Goal: Transaction & Acquisition: Purchase product/service

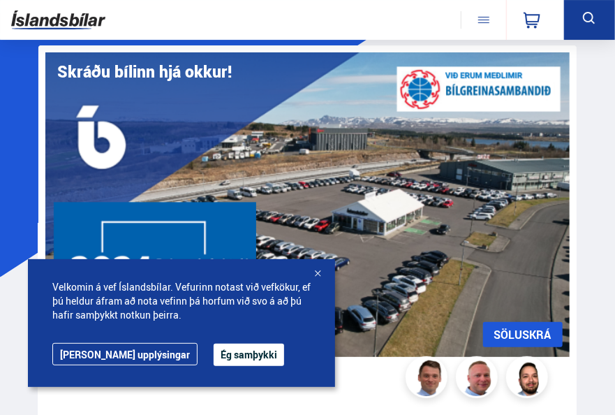
click at [214, 349] on button "Ég samþykki" at bounding box center [249, 355] width 71 height 22
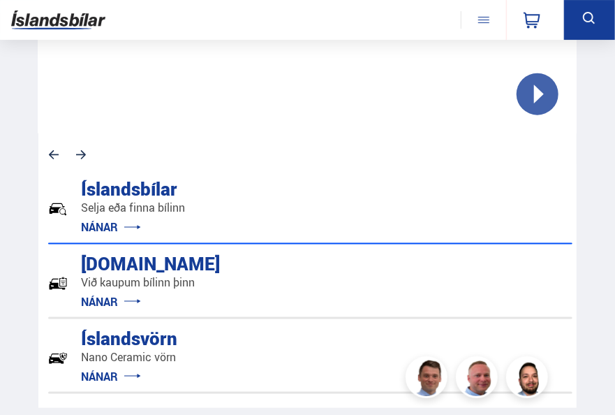
scroll to position [559, 0]
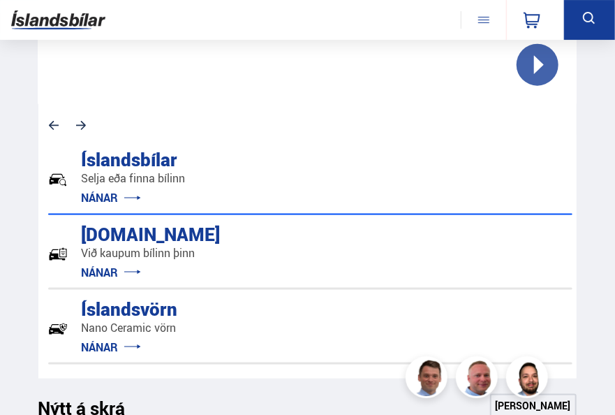
click at [98, 271] on link "NÁNAR" at bounding box center [111, 272] width 59 height 15
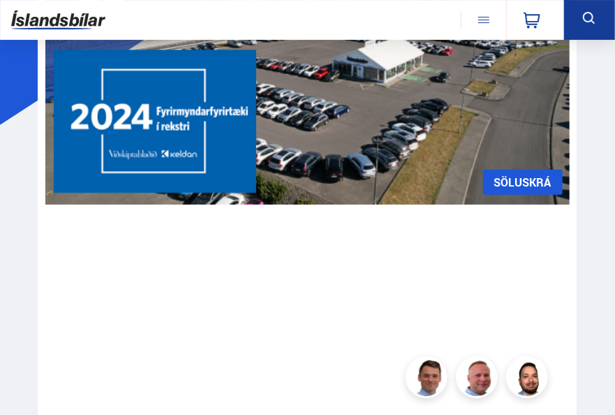
scroll to position [210, 0]
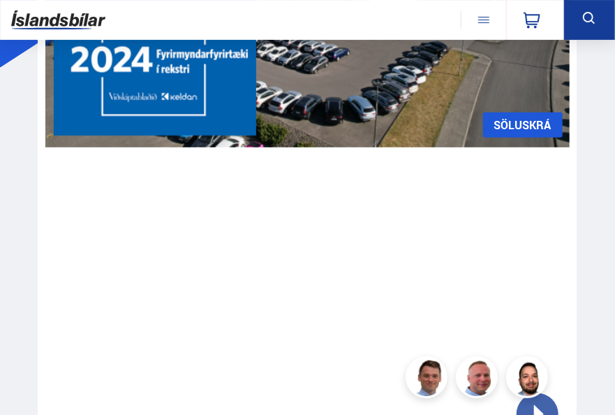
click at [509, 128] on link "SÖLUSKRÁ" at bounding box center [523, 124] width 80 height 25
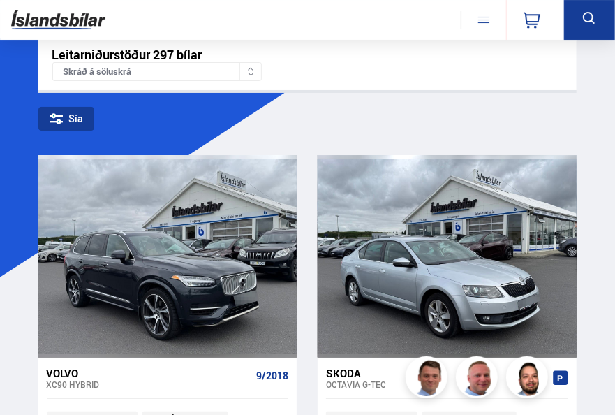
click at [481, 20] on span at bounding box center [483, 20] width 11 height 1
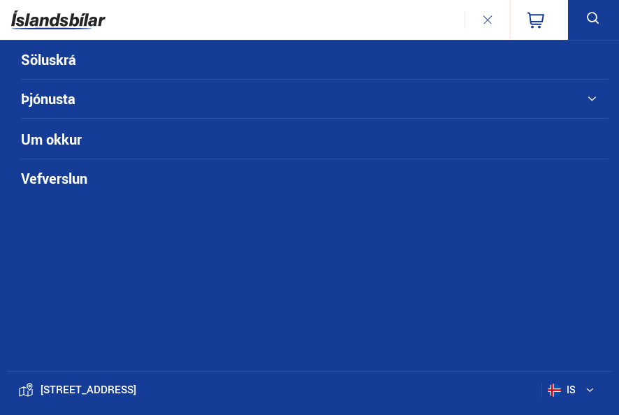
click at [377, 20] on div "Söluskrá Þjónusta Íslandsbílar [DOMAIN_NAME] Íslandsvörn Leiðbeiningar Um okkur…" at bounding box center [309, 20] width 619 height 40
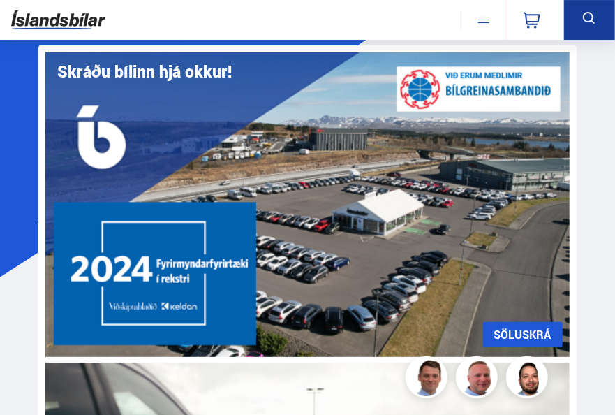
click at [499, 328] on link "SÖLUSKRÁ" at bounding box center [523, 334] width 80 height 25
click at [507, 328] on link "SÖLUSKRÁ" at bounding box center [523, 334] width 80 height 25
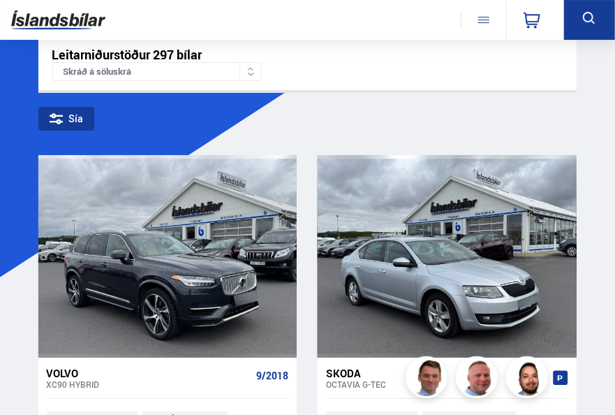
click at [250, 68] on icon at bounding box center [251, 69] width 6 height 3
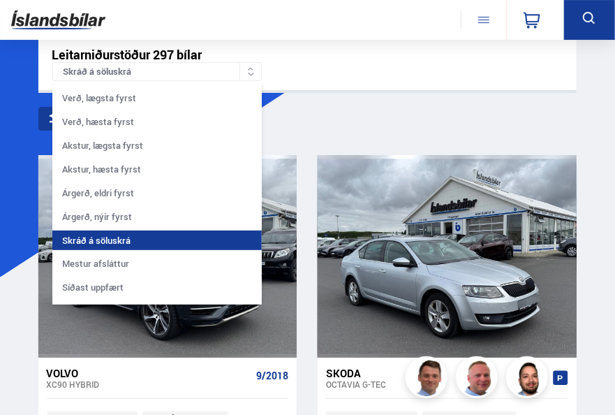
click at [250, 68] on icon at bounding box center [251, 69] width 6 height 3
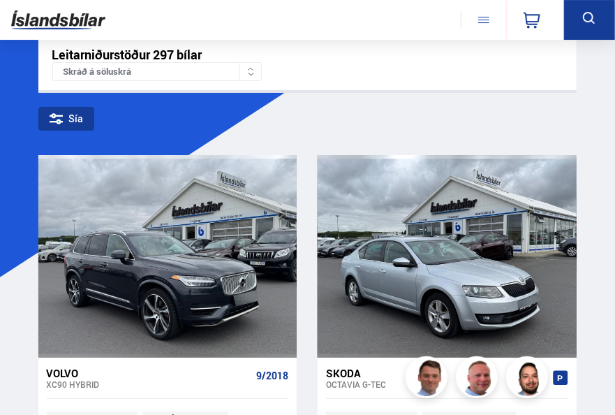
click at [488, 25] on button at bounding box center [483, 19] width 45 height 17
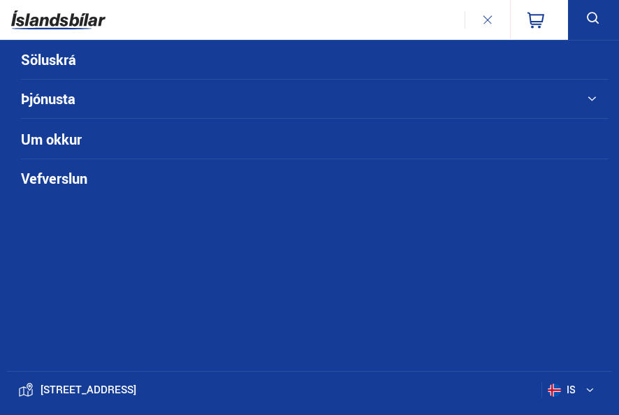
click at [52, 56] on link "Söluskrá" at bounding box center [289, 60] width 536 height 38
click at [52, 57] on link "Söluskrá" at bounding box center [289, 60] width 536 height 38
click at [588, 13] on icon at bounding box center [593, 18] width 17 height 17
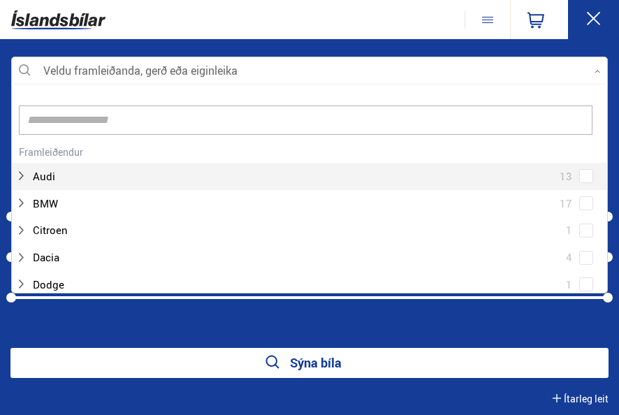
click at [600, 75] on div at bounding box center [309, 71] width 597 height 28
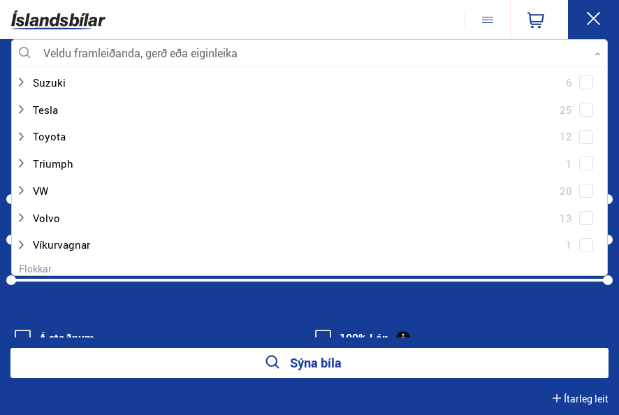
scroll to position [908, 0]
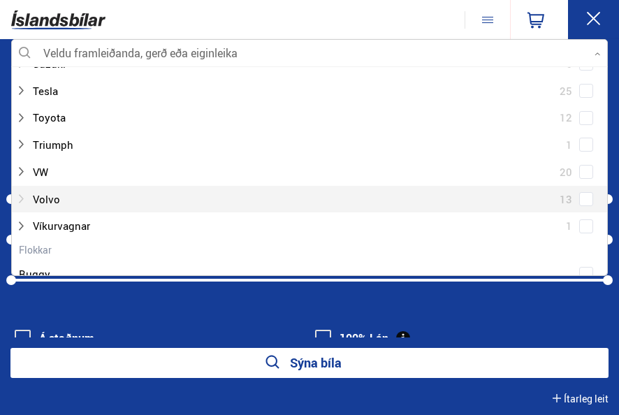
click at [38, 193] on div at bounding box center [295, 199] width 560 height 20
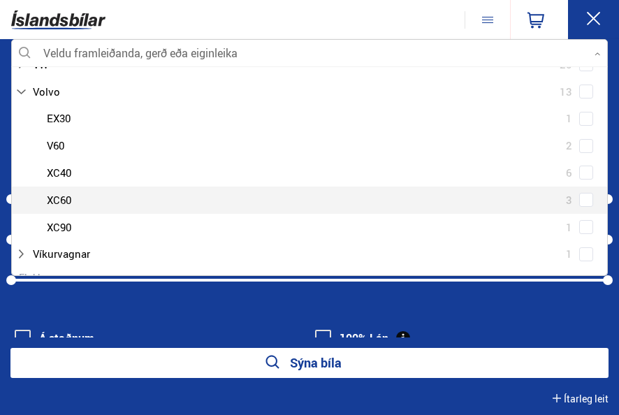
scroll to position [1048, 0]
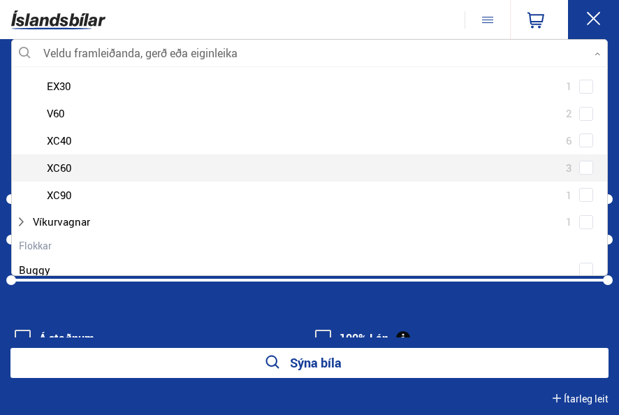
click at [66, 166] on div at bounding box center [323, 168] width 560 height 20
click at [46, 162] on div at bounding box center [323, 168] width 560 height 20
click at [57, 165] on div at bounding box center [323, 168] width 560 height 20
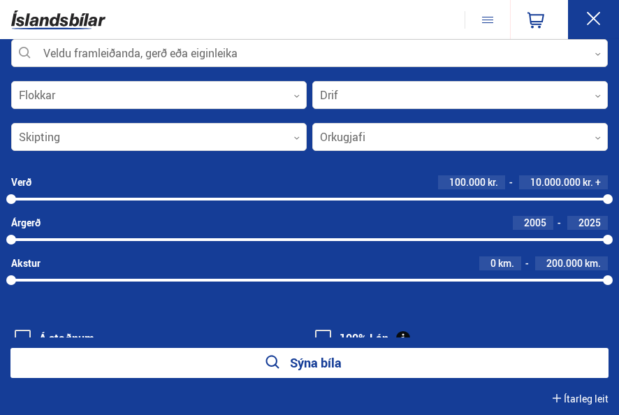
click at [27, 48] on div at bounding box center [309, 54] width 597 height 28
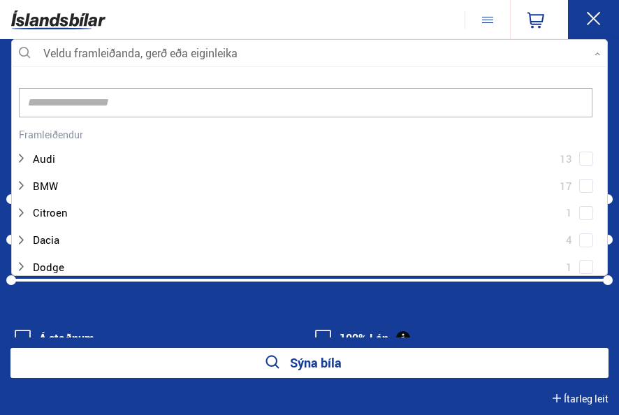
click at [247, 48] on div at bounding box center [309, 54] width 597 height 28
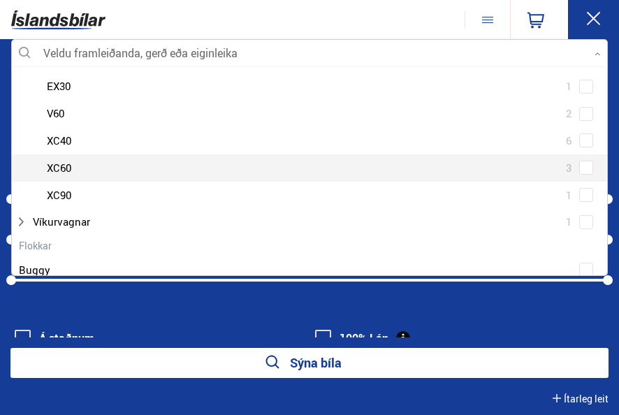
click at [56, 162] on div at bounding box center [323, 168] width 560 height 20
click at [68, 166] on div at bounding box center [323, 168] width 560 height 20
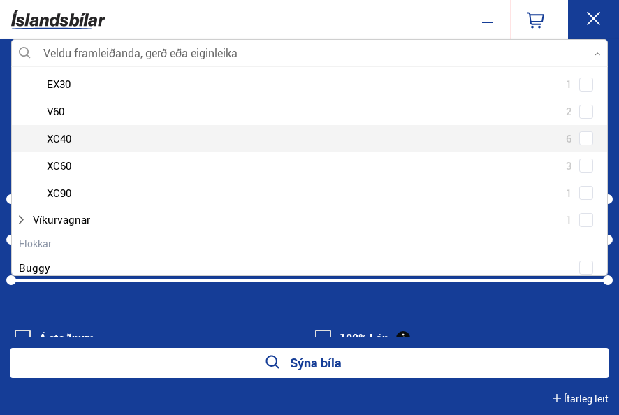
scroll to position [1048, 0]
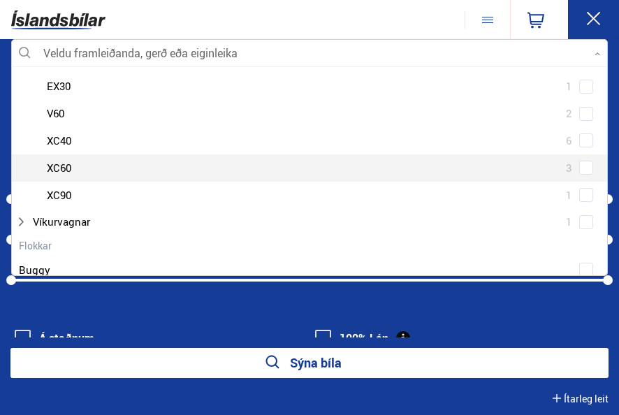
click at [67, 163] on div at bounding box center [323, 168] width 560 height 20
click at [580, 170] on span at bounding box center [586, 168] width 14 height 14
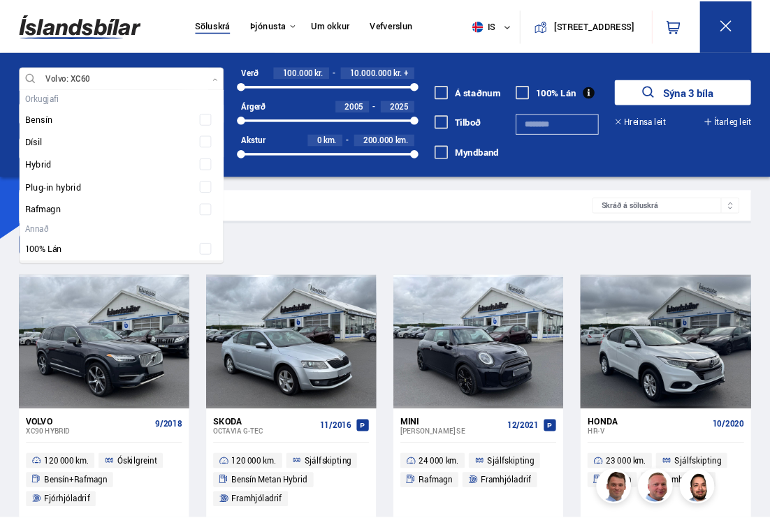
scroll to position [207, 189]
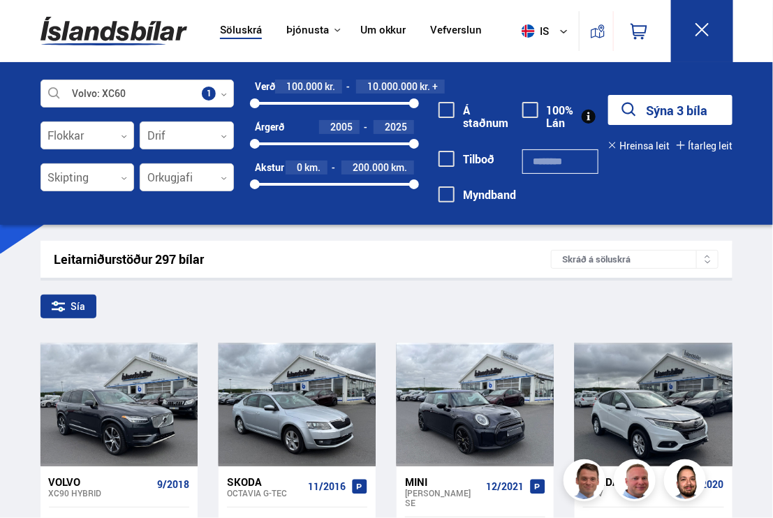
click at [615, 107] on button "Sýna 3 bíla" at bounding box center [670, 110] width 124 height 30
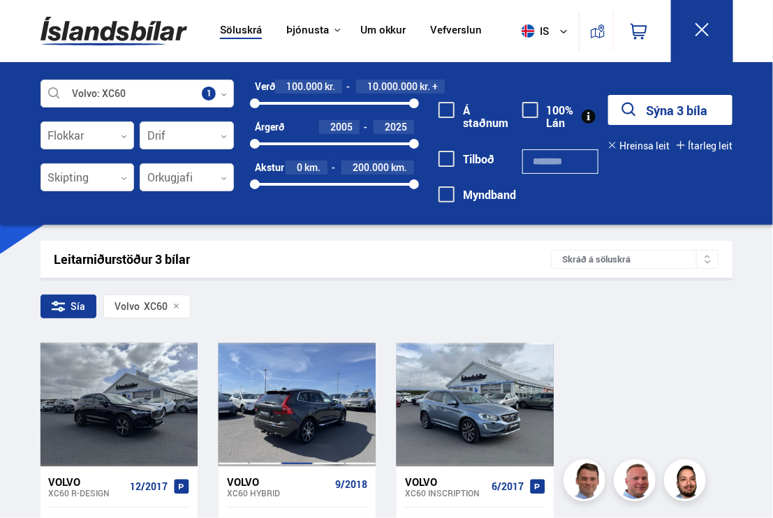
click at [299, 414] on div at bounding box center [297, 405] width 31 height 124
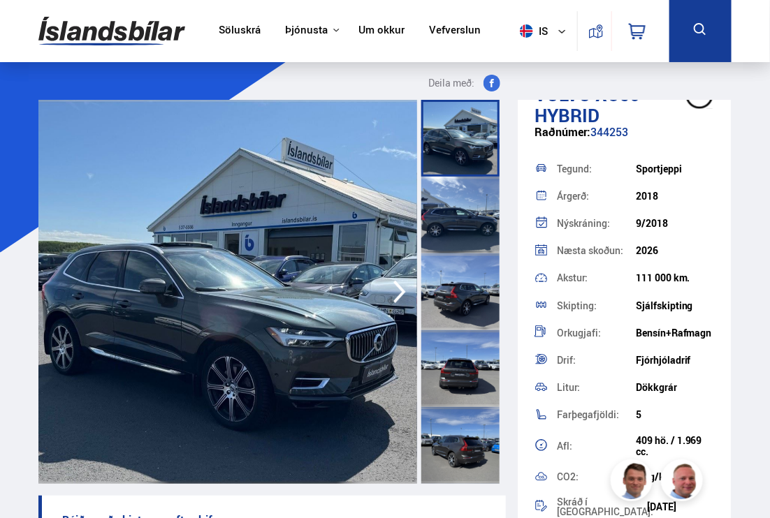
scroll to position [72, 0]
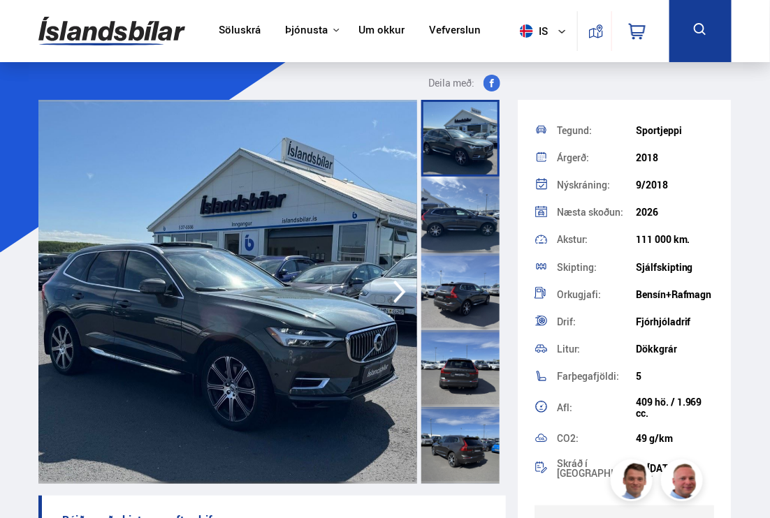
click at [291, 325] on img at bounding box center [227, 292] width 379 height 384
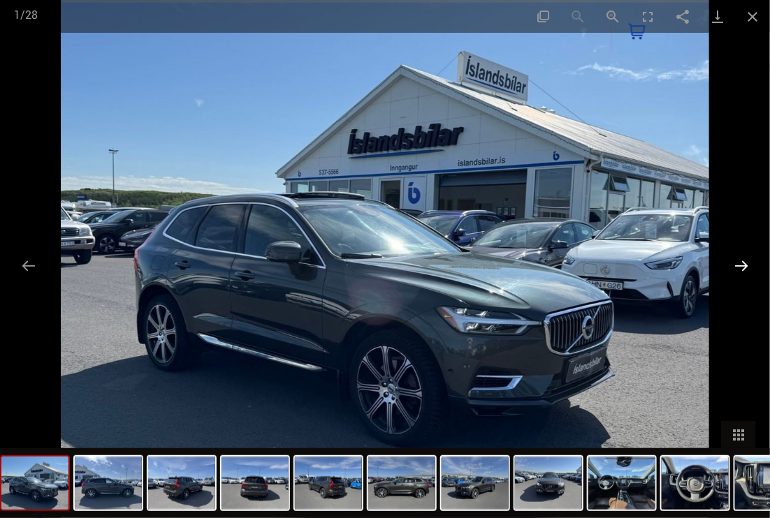
click at [615, 263] on button "Next slide" at bounding box center [740, 265] width 29 height 27
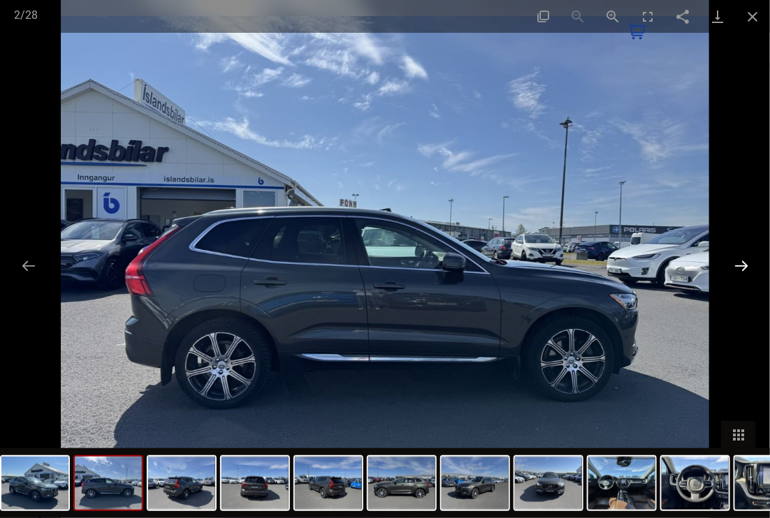
click at [615, 263] on button "Next slide" at bounding box center [740, 265] width 29 height 27
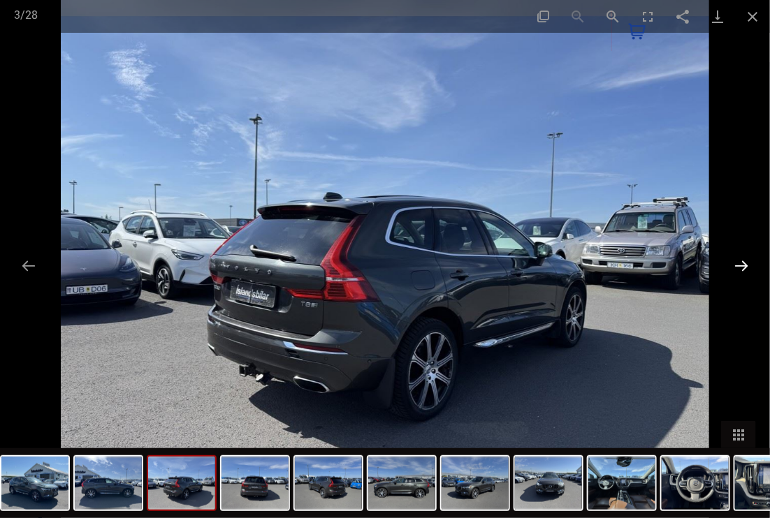
click at [615, 263] on button "Next slide" at bounding box center [740, 265] width 29 height 27
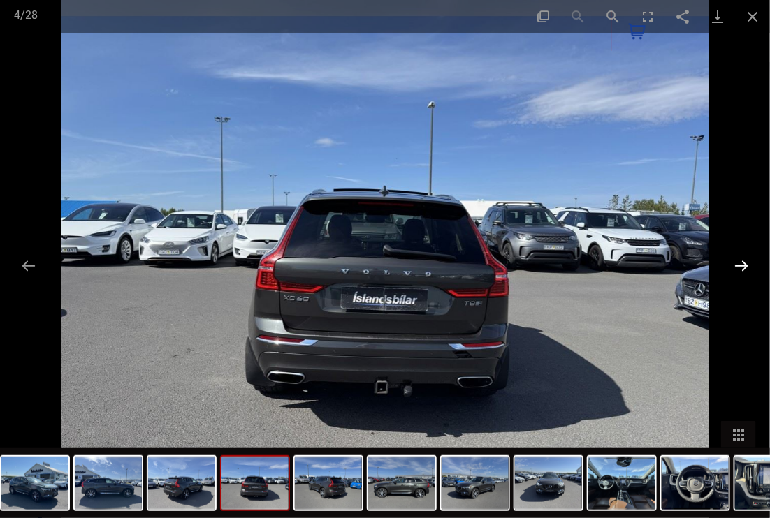
click at [615, 263] on button "Next slide" at bounding box center [740, 265] width 29 height 27
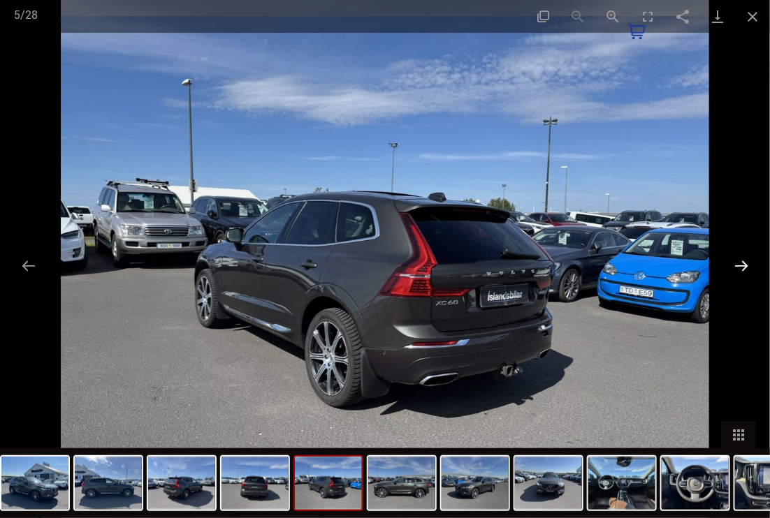
click at [615, 263] on button "Next slide" at bounding box center [740, 265] width 29 height 27
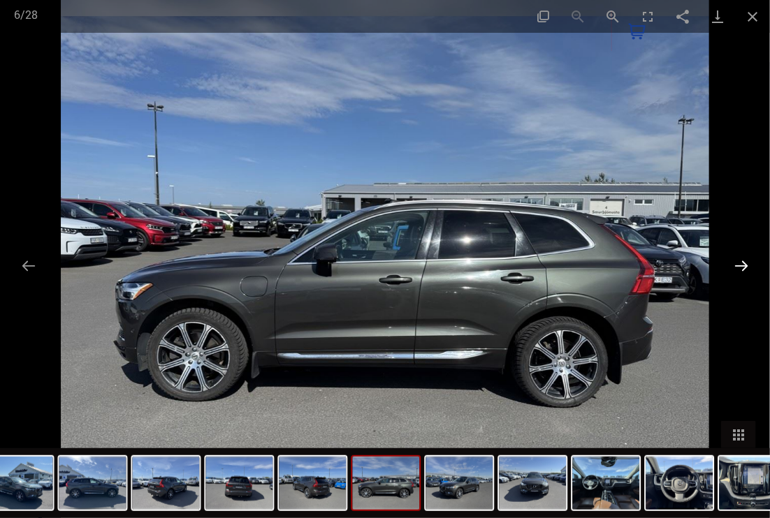
click at [615, 263] on button "Next slide" at bounding box center [740, 265] width 29 height 27
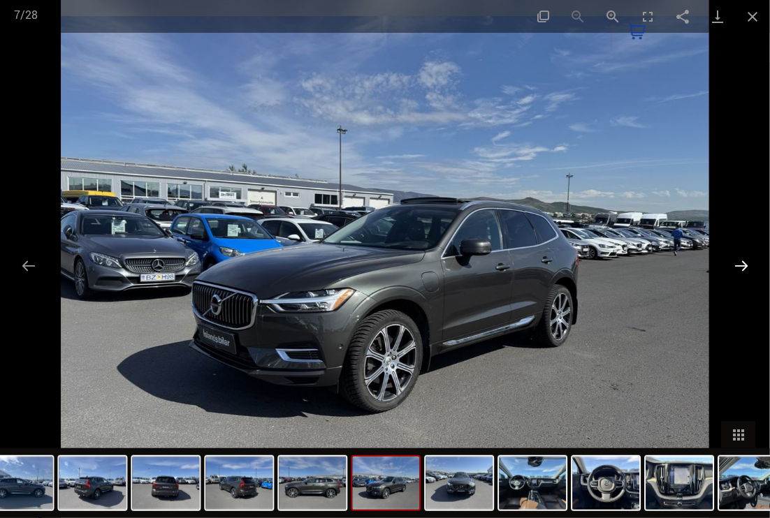
click at [615, 263] on button "Next slide" at bounding box center [740, 265] width 29 height 27
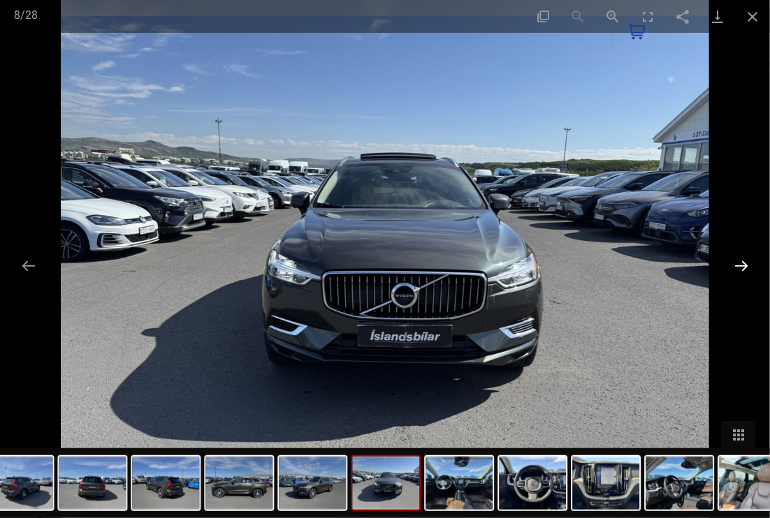
click at [615, 263] on button "Next slide" at bounding box center [740, 265] width 29 height 27
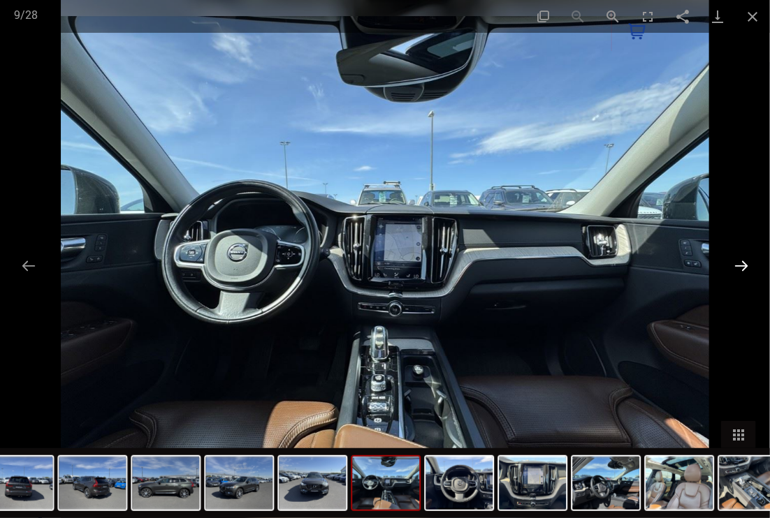
click at [615, 263] on button "Next slide" at bounding box center [740, 265] width 29 height 27
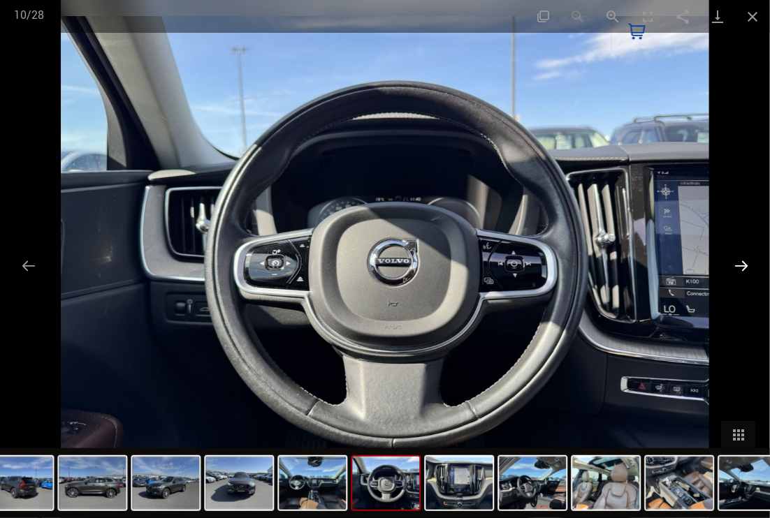
click at [615, 263] on button "Next slide" at bounding box center [740, 265] width 29 height 27
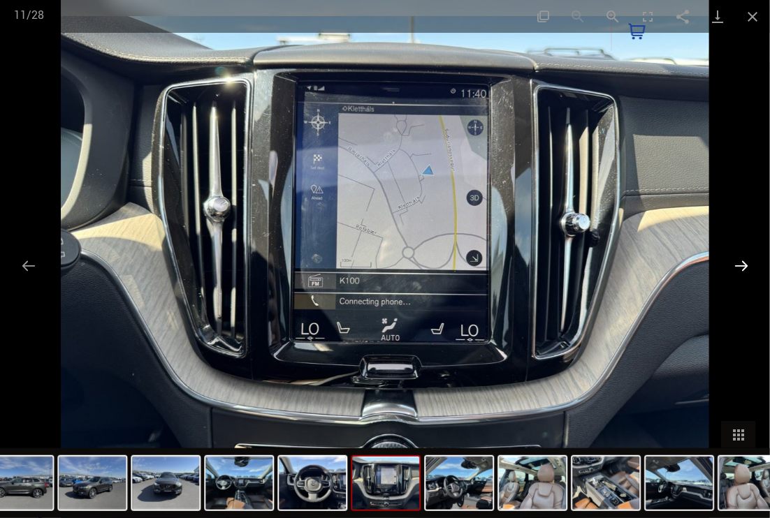
click at [615, 263] on button "Next slide" at bounding box center [740, 265] width 29 height 27
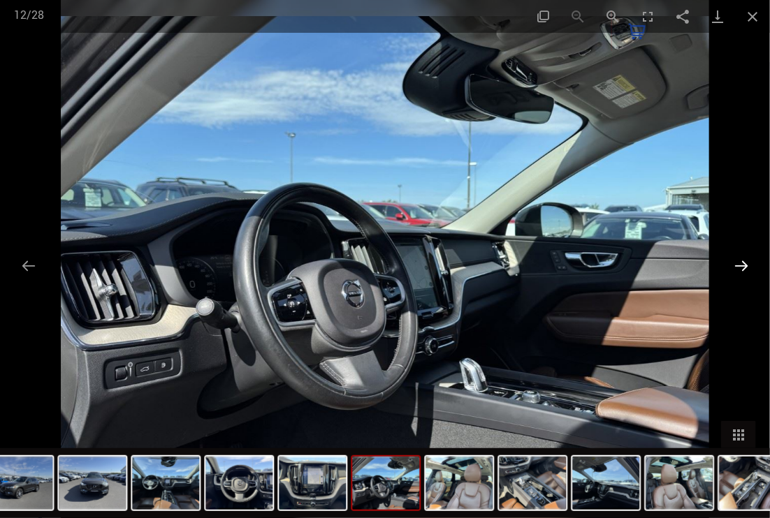
click at [615, 263] on button "Next slide" at bounding box center [740, 265] width 29 height 27
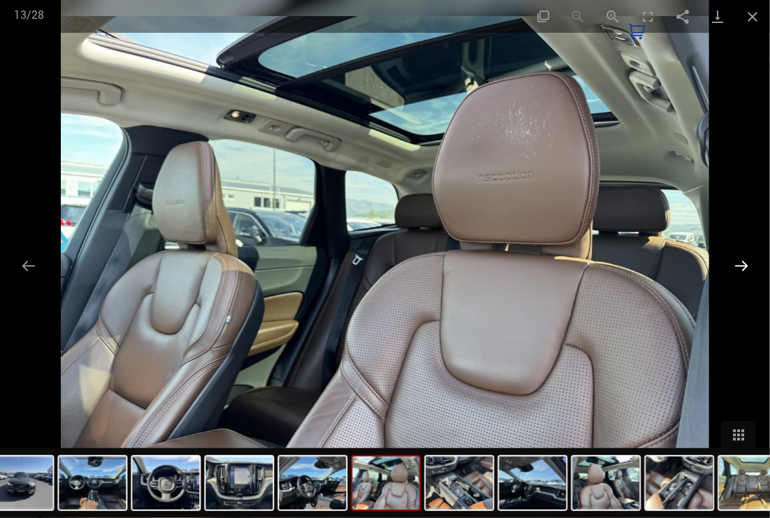
click at [615, 263] on button "Next slide" at bounding box center [740, 265] width 29 height 27
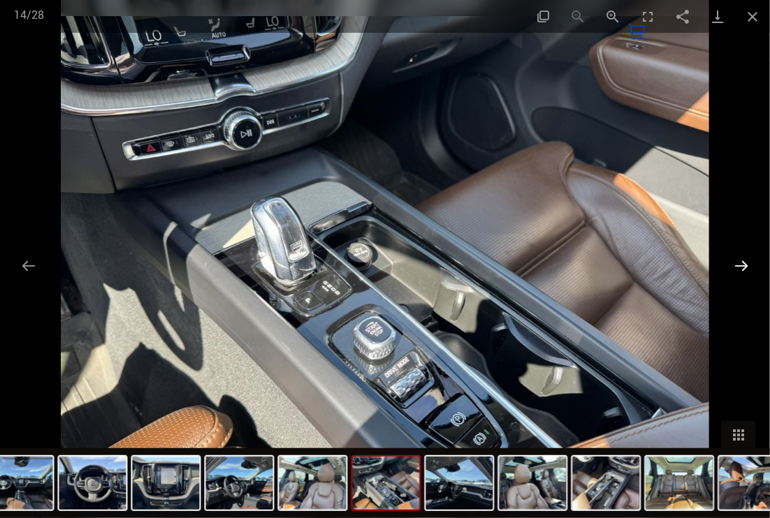
click at [615, 263] on button "Next slide" at bounding box center [740, 265] width 29 height 27
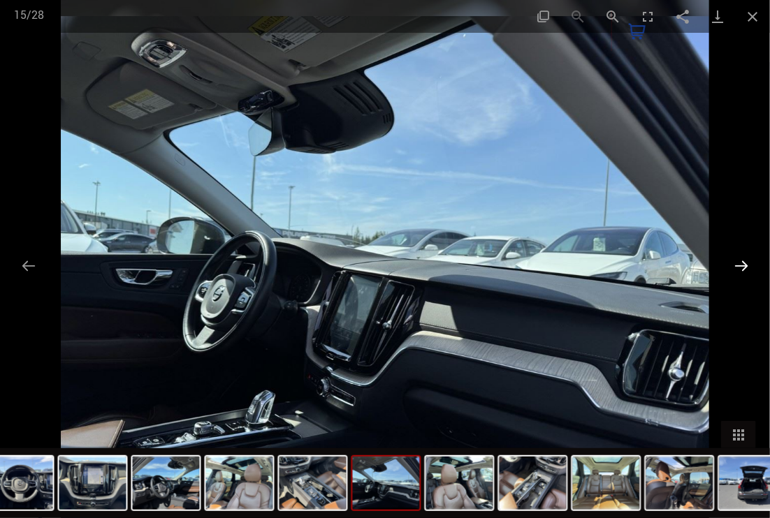
click at [615, 263] on button "Next slide" at bounding box center [740, 265] width 29 height 27
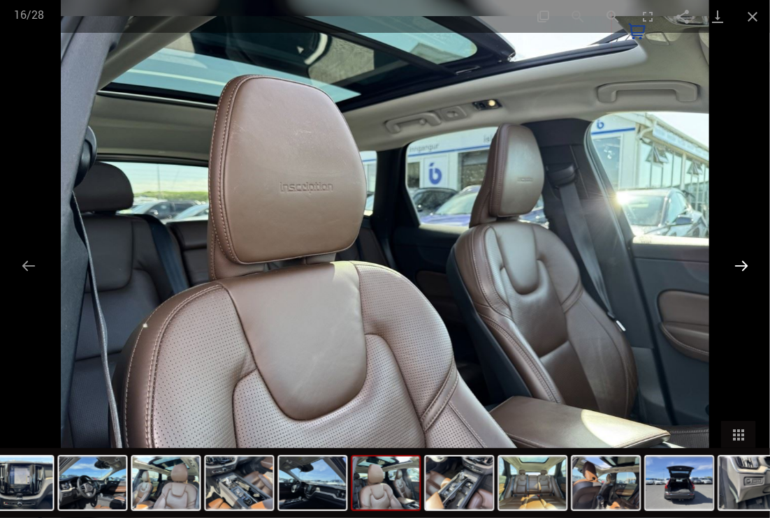
click at [615, 263] on button "Next slide" at bounding box center [740, 265] width 29 height 27
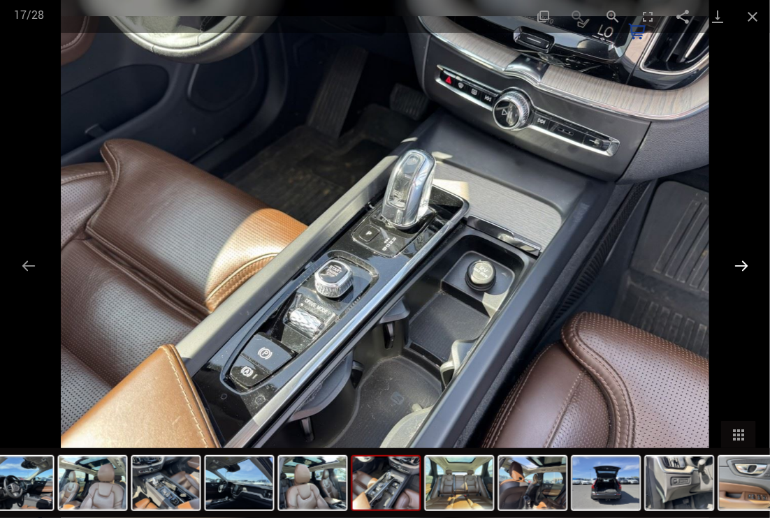
click at [615, 263] on button "Next slide" at bounding box center [740, 265] width 29 height 27
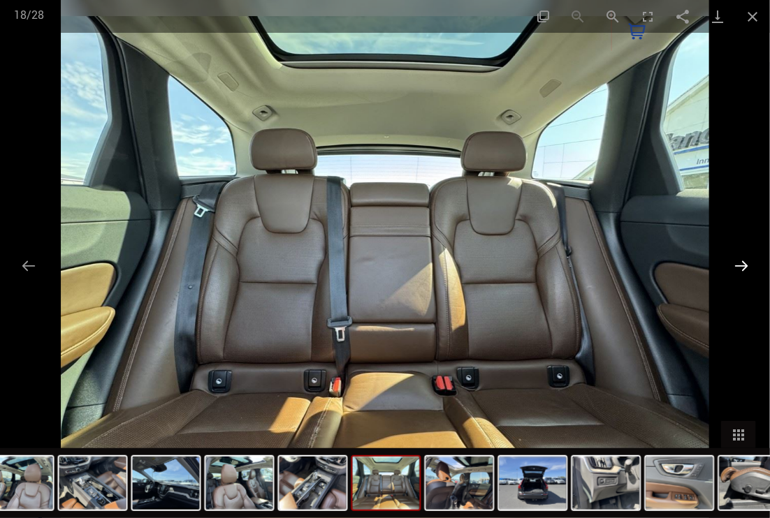
click at [615, 263] on button "Next slide" at bounding box center [740, 265] width 29 height 27
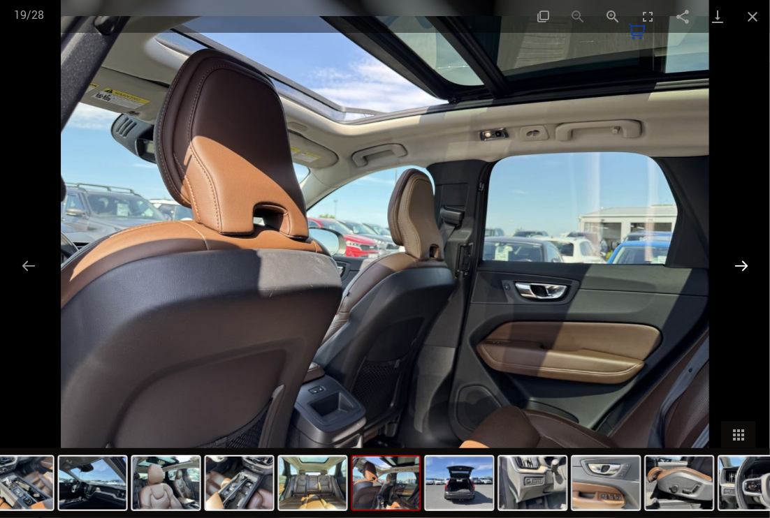
click at [615, 263] on button "Next slide" at bounding box center [740, 265] width 29 height 27
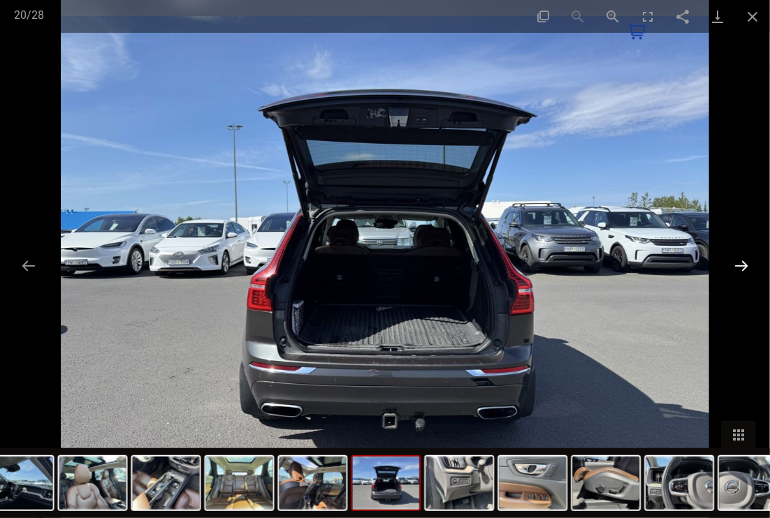
click at [615, 263] on button "Next slide" at bounding box center [740, 265] width 29 height 27
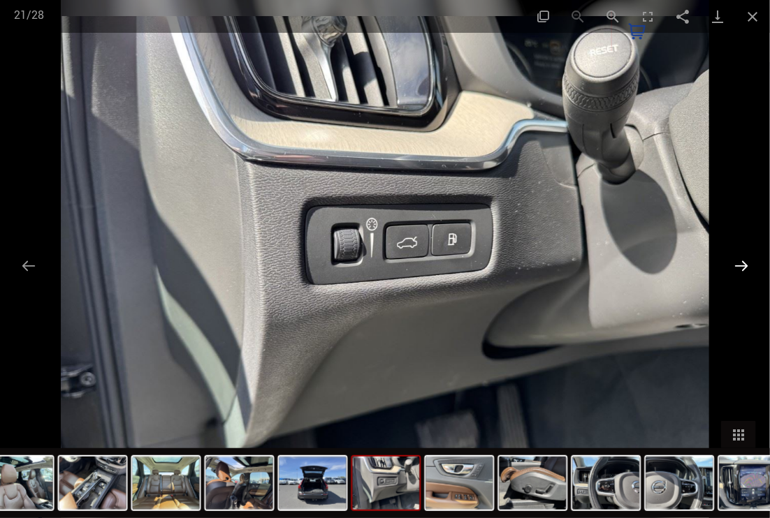
click at [615, 263] on button "Next slide" at bounding box center [740, 265] width 29 height 27
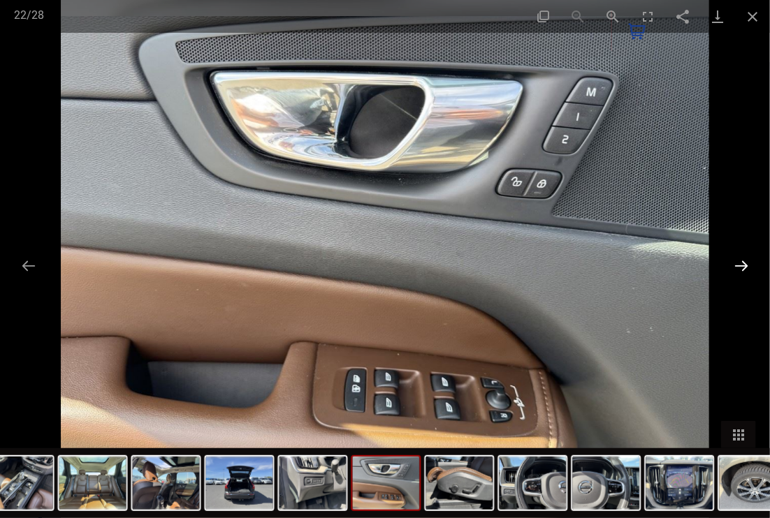
click at [615, 263] on button "Next slide" at bounding box center [740, 265] width 29 height 27
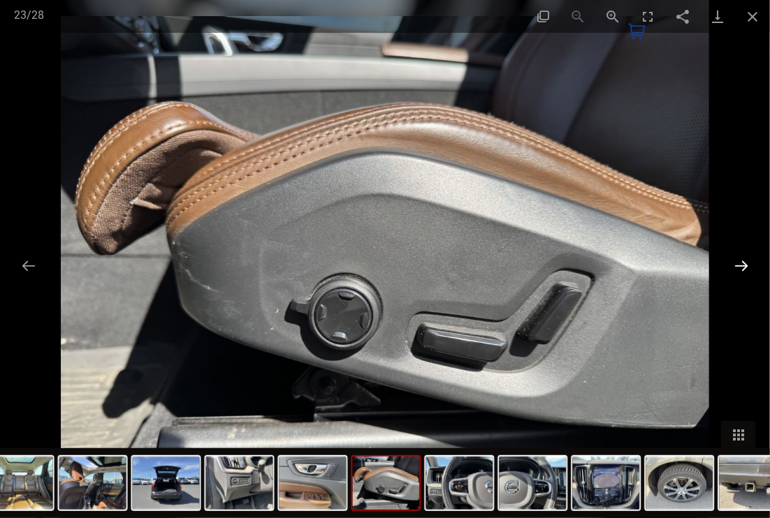
click at [615, 263] on button "Next slide" at bounding box center [740, 265] width 29 height 27
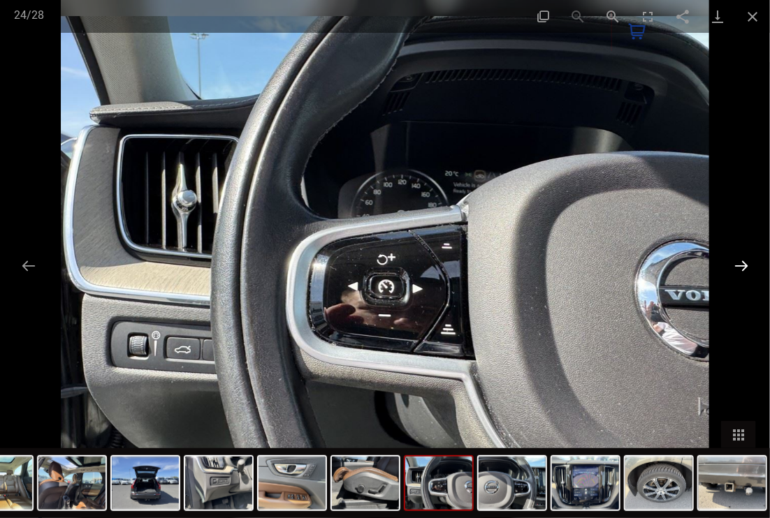
click at [615, 263] on button "Next slide" at bounding box center [740, 265] width 29 height 27
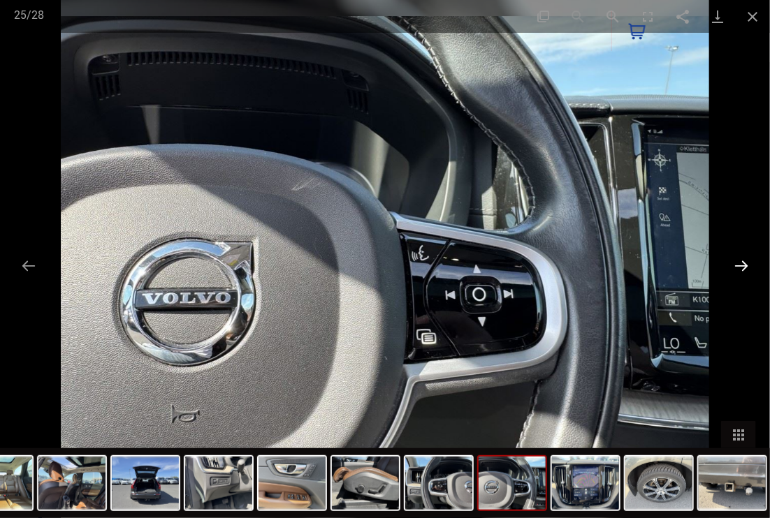
click at [615, 263] on button "Next slide" at bounding box center [740, 265] width 29 height 27
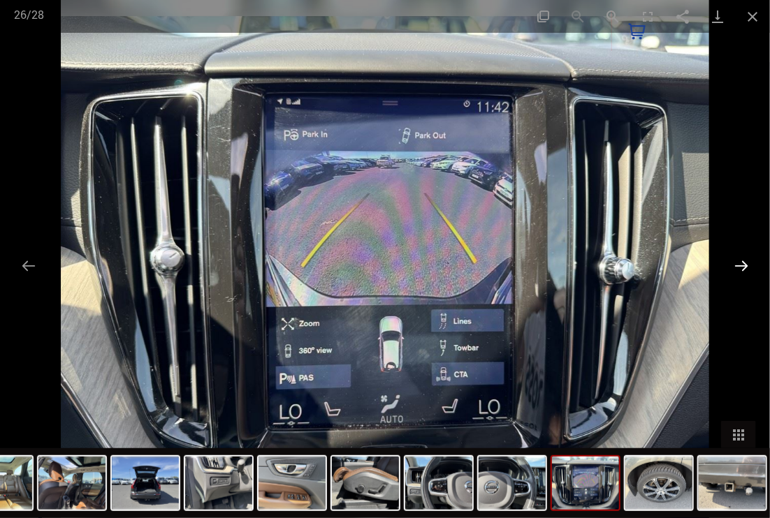
click at [615, 263] on button "Next slide" at bounding box center [740, 265] width 29 height 27
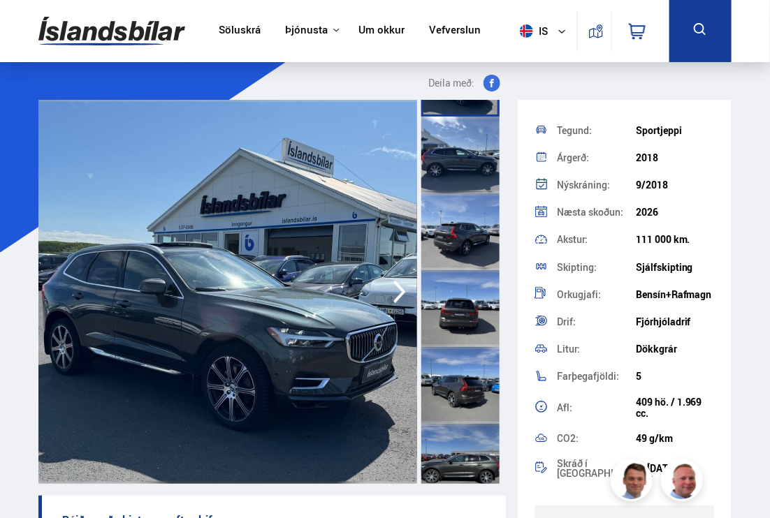
scroll to position [87, 0]
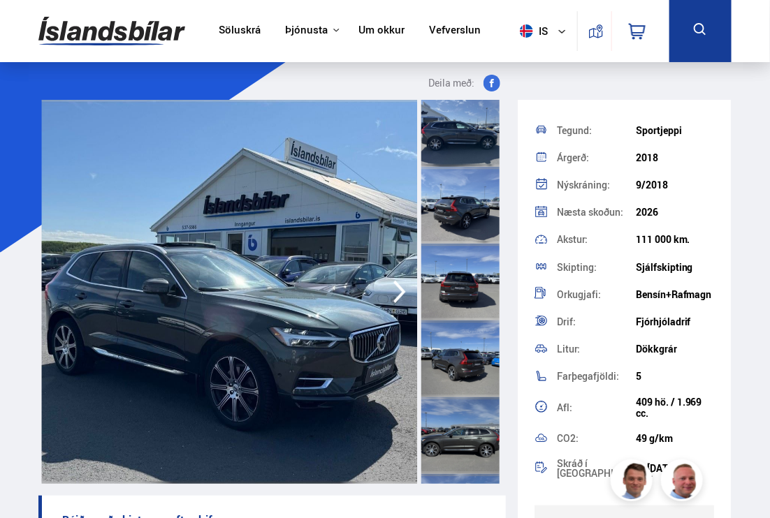
click at [356, 367] on img at bounding box center [231, 292] width 379 height 384
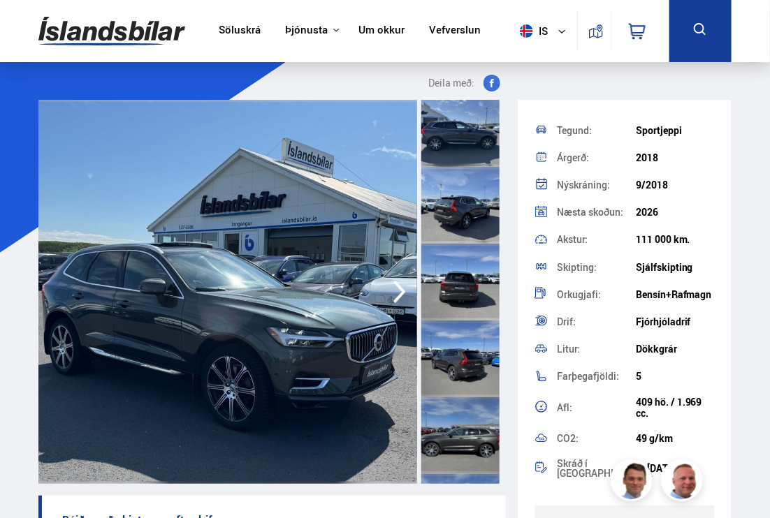
click at [475, 377] on div at bounding box center [460, 359] width 78 height 77
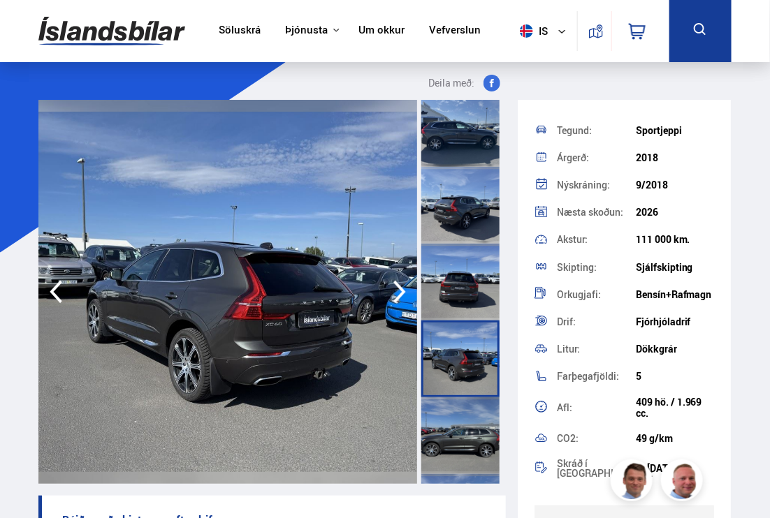
click at [336, 374] on img at bounding box center [227, 292] width 379 height 384
